Goal: Check status: Check status

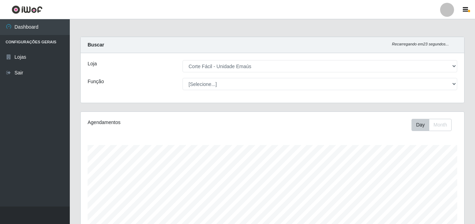
select select "201"
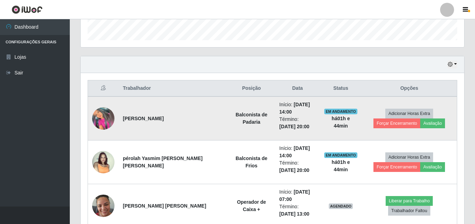
drag, startPoint x: 0, startPoint y: 0, endPoint x: 104, endPoint y: 108, distance: 149.8
click at [104, 108] on img at bounding box center [103, 118] width 22 height 22
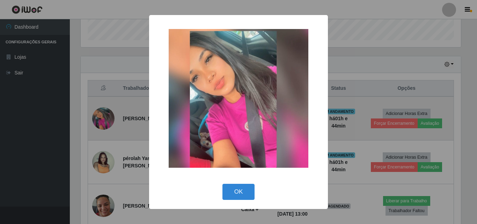
click at [104, 108] on div "× OK Cancel" at bounding box center [238, 112] width 477 height 224
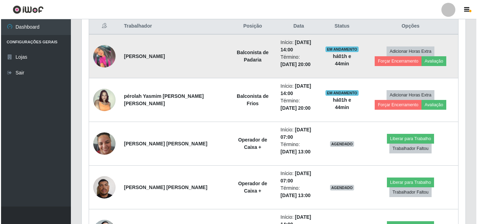
scroll to position [279, 0]
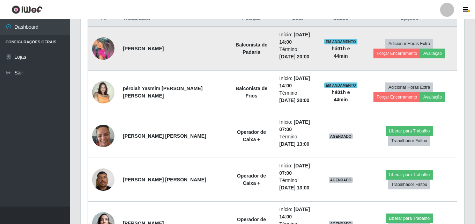
click at [104, 108] on td at bounding box center [103, 92] width 31 height 44
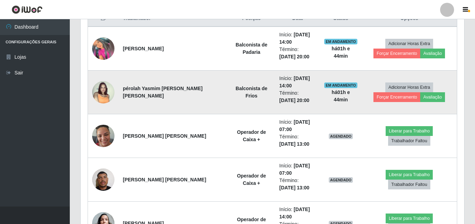
click at [105, 96] on img at bounding box center [103, 92] width 22 height 22
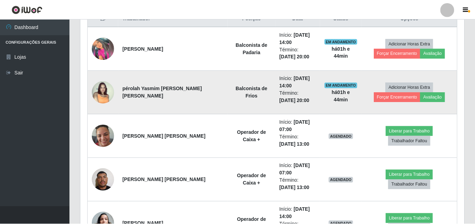
scroll to position [145, 380]
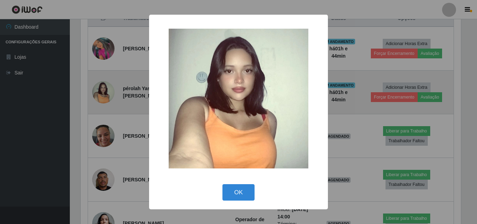
click at [105, 96] on div "× OK Cancel" at bounding box center [238, 112] width 477 height 224
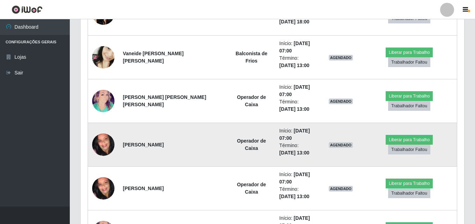
scroll to position [593, 0]
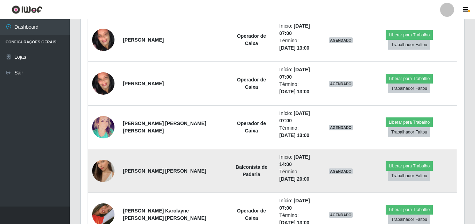
click at [104, 171] on img at bounding box center [103, 171] width 22 height 40
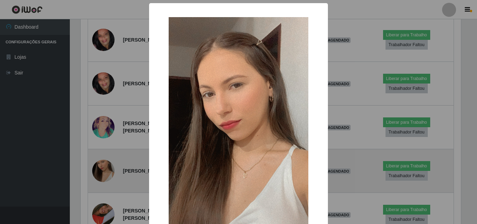
click at [104, 171] on div "× OK Cancel" at bounding box center [238, 112] width 477 height 224
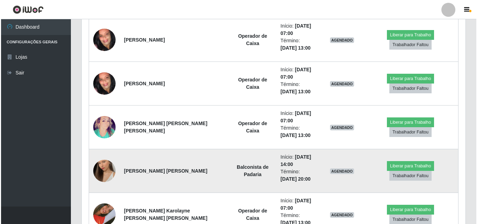
scroll to position [663, 0]
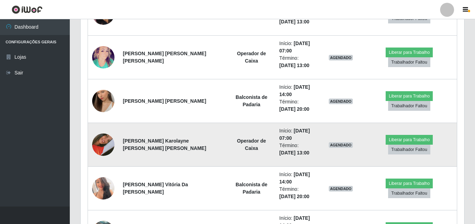
click at [103, 141] on img at bounding box center [103, 145] width 22 height 40
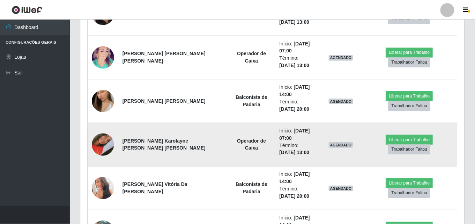
scroll to position [145, 380]
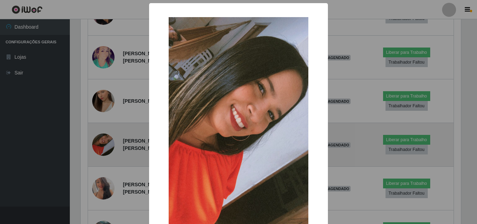
click at [103, 141] on div "× OK Cancel" at bounding box center [238, 112] width 477 height 224
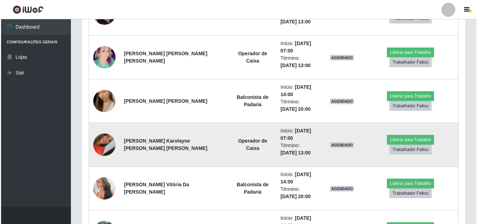
scroll to position [726, 0]
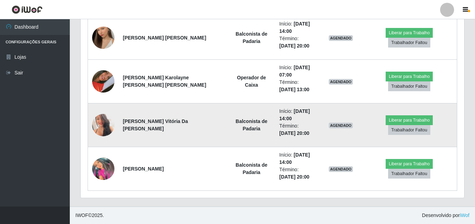
click at [100, 132] on img at bounding box center [103, 124] width 22 height 31
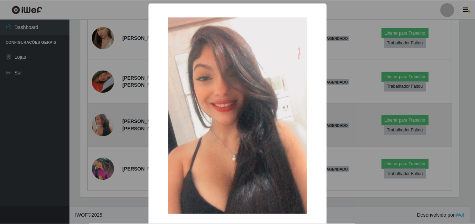
scroll to position [145, 380]
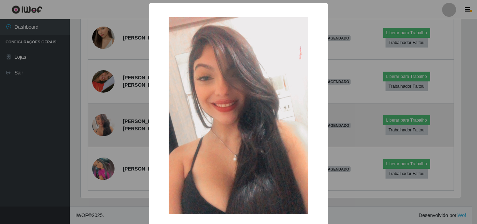
click at [100, 132] on div "× OK Cancel" at bounding box center [238, 112] width 477 height 224
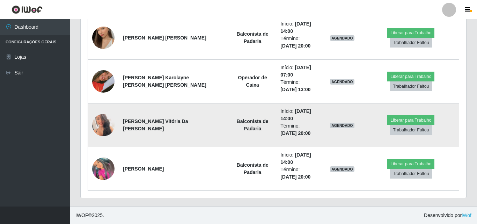
scroll to position [145, 383]
click at [100, 132] on img at bounding box center [103, 124] width 22 height 31
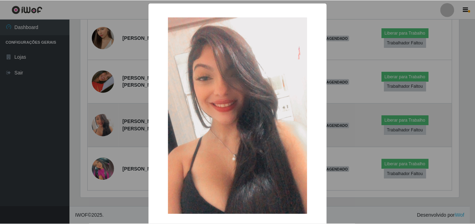
scroll to position [145, 380]
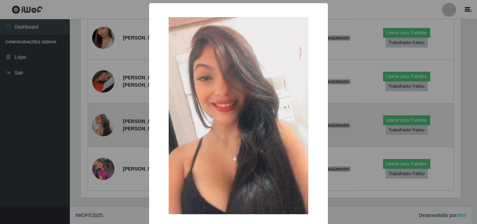
click at [100, 132] on div "× OK Cancel" at bounding box center [238, 112] width 477 height 224
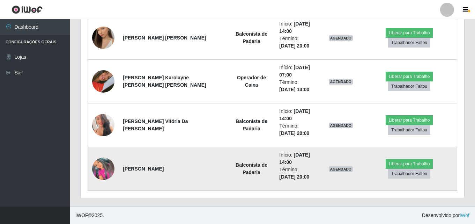
scroll to position [145, 383]
